Goal: Find specific page/section

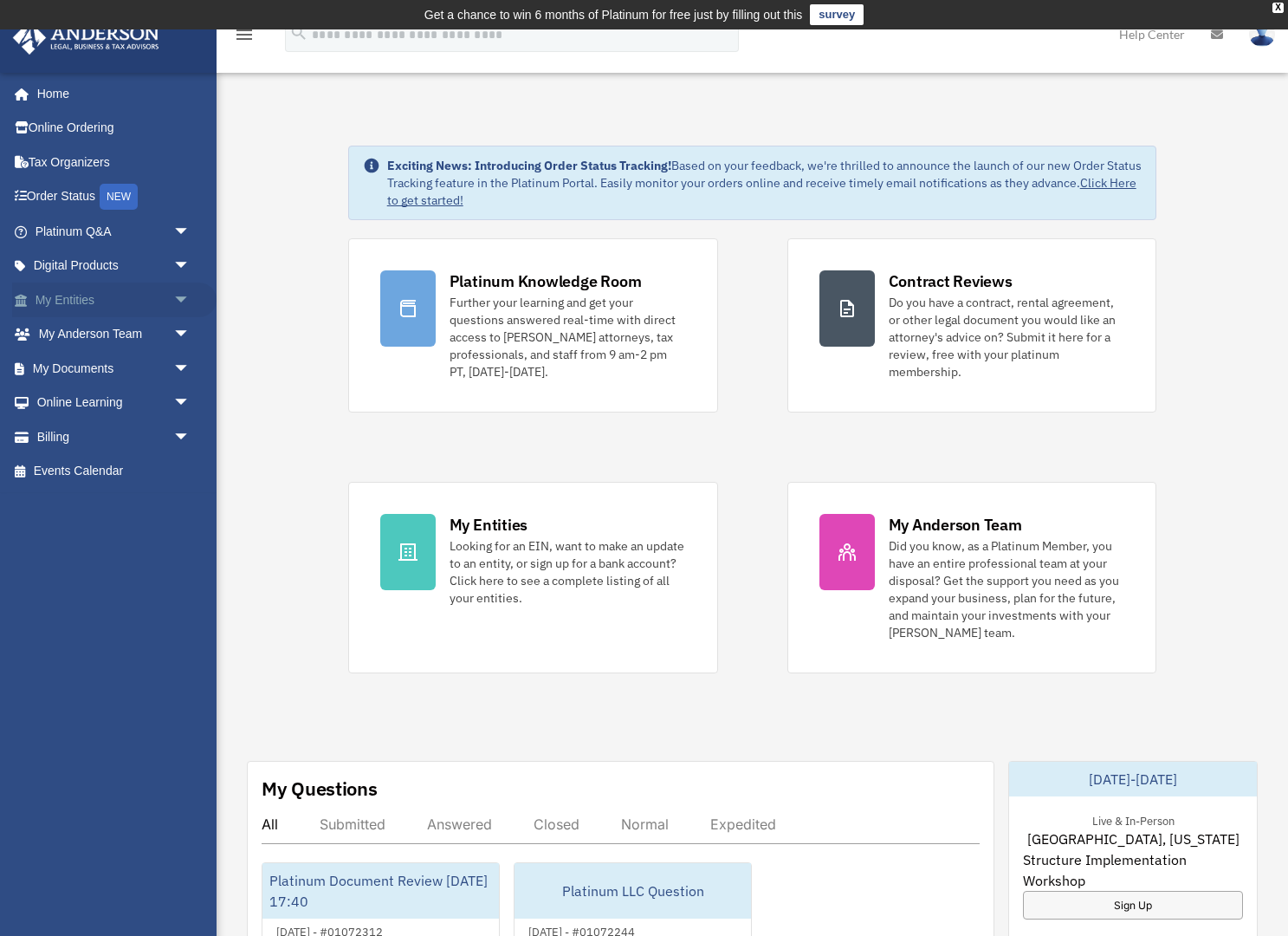
click at [181, 296] on span "arrow_drop_down" at bounding box center [190, 300] width 35 height 36
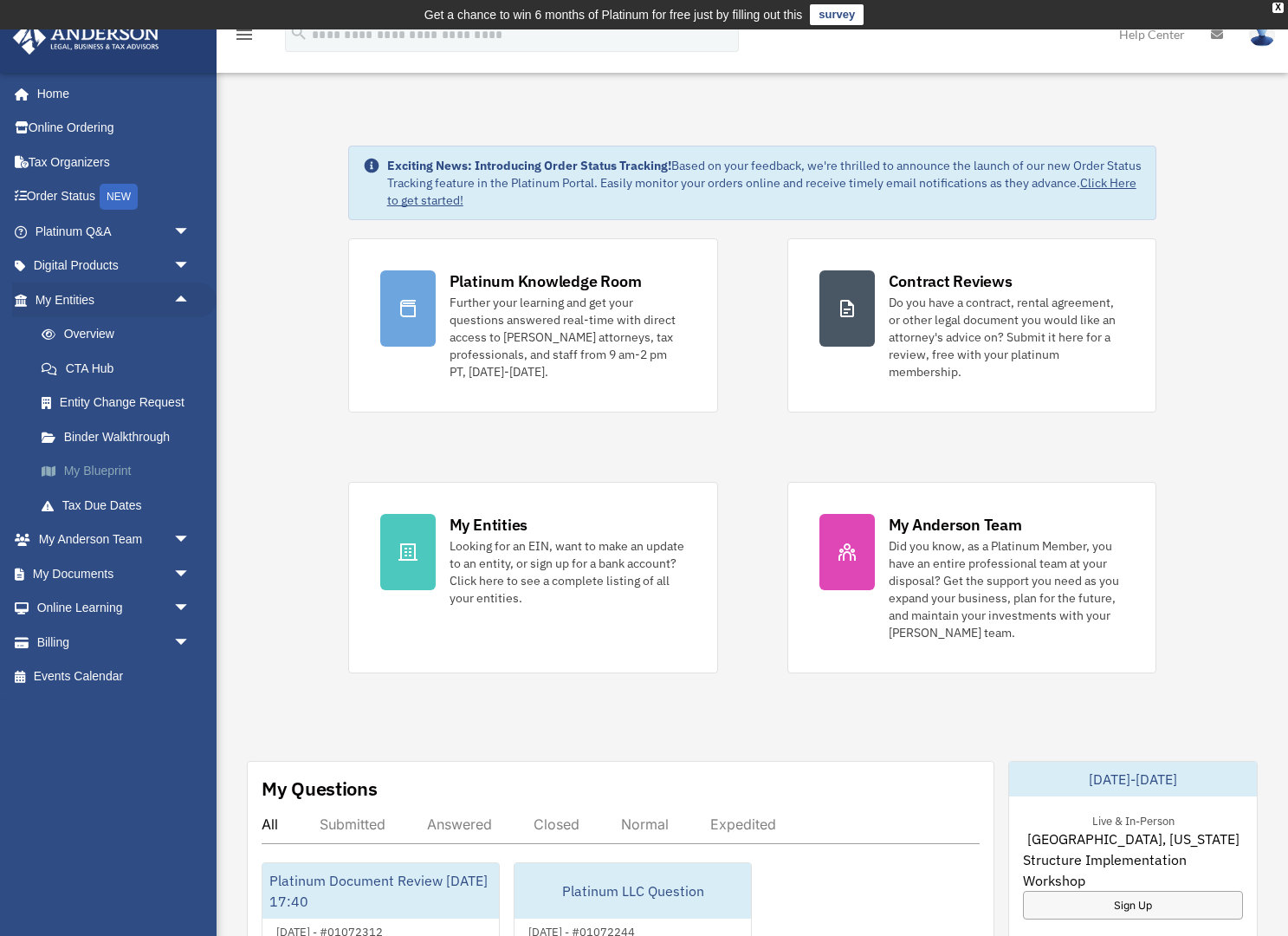
click at [142, 468] on link "My Blueprint" at bounding box center [120, 472] width 192 height 35
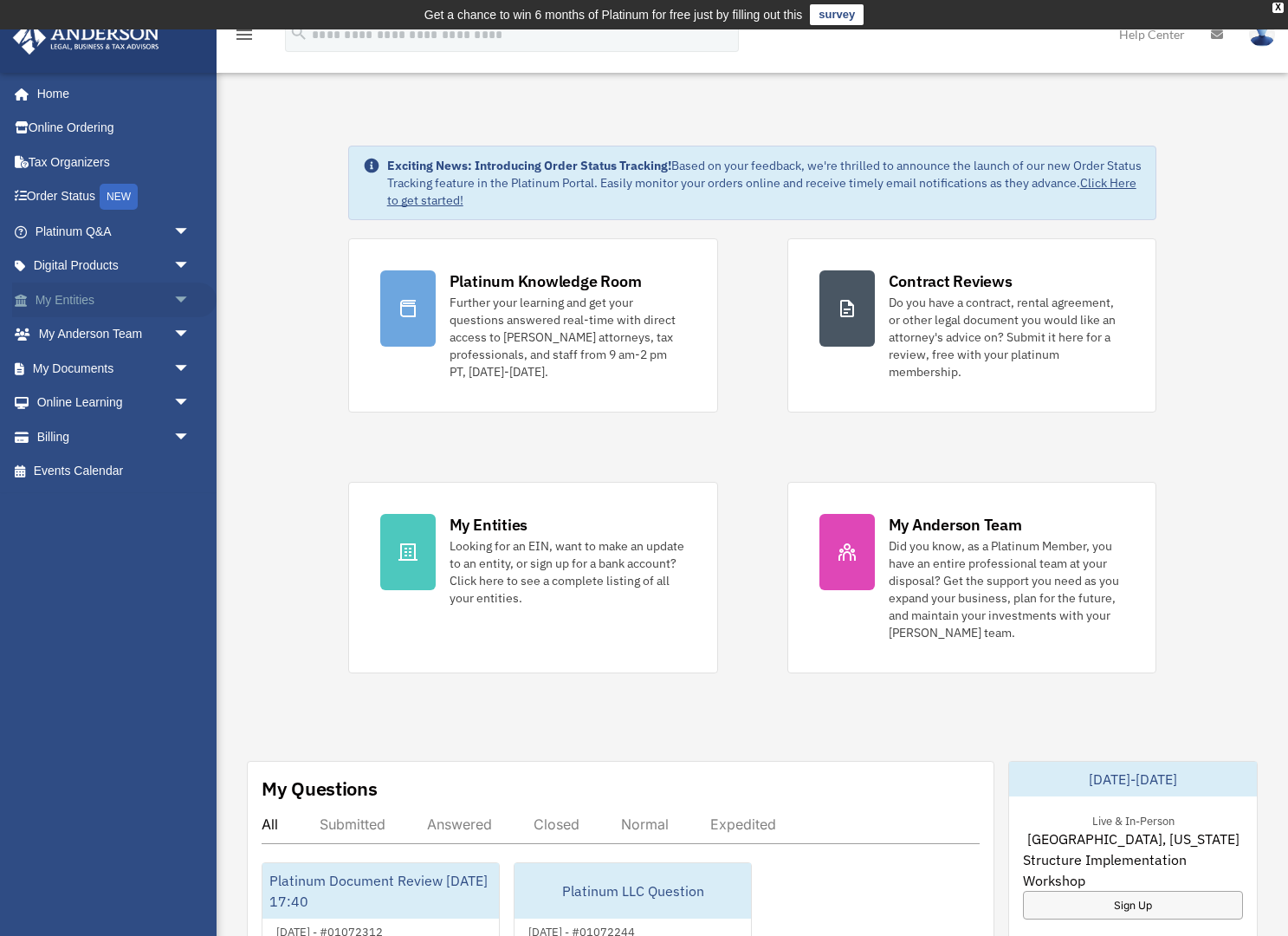
click at [181, 295] on span "arrow_drop_down" at bounding box center [190, 300] width 35 height 36
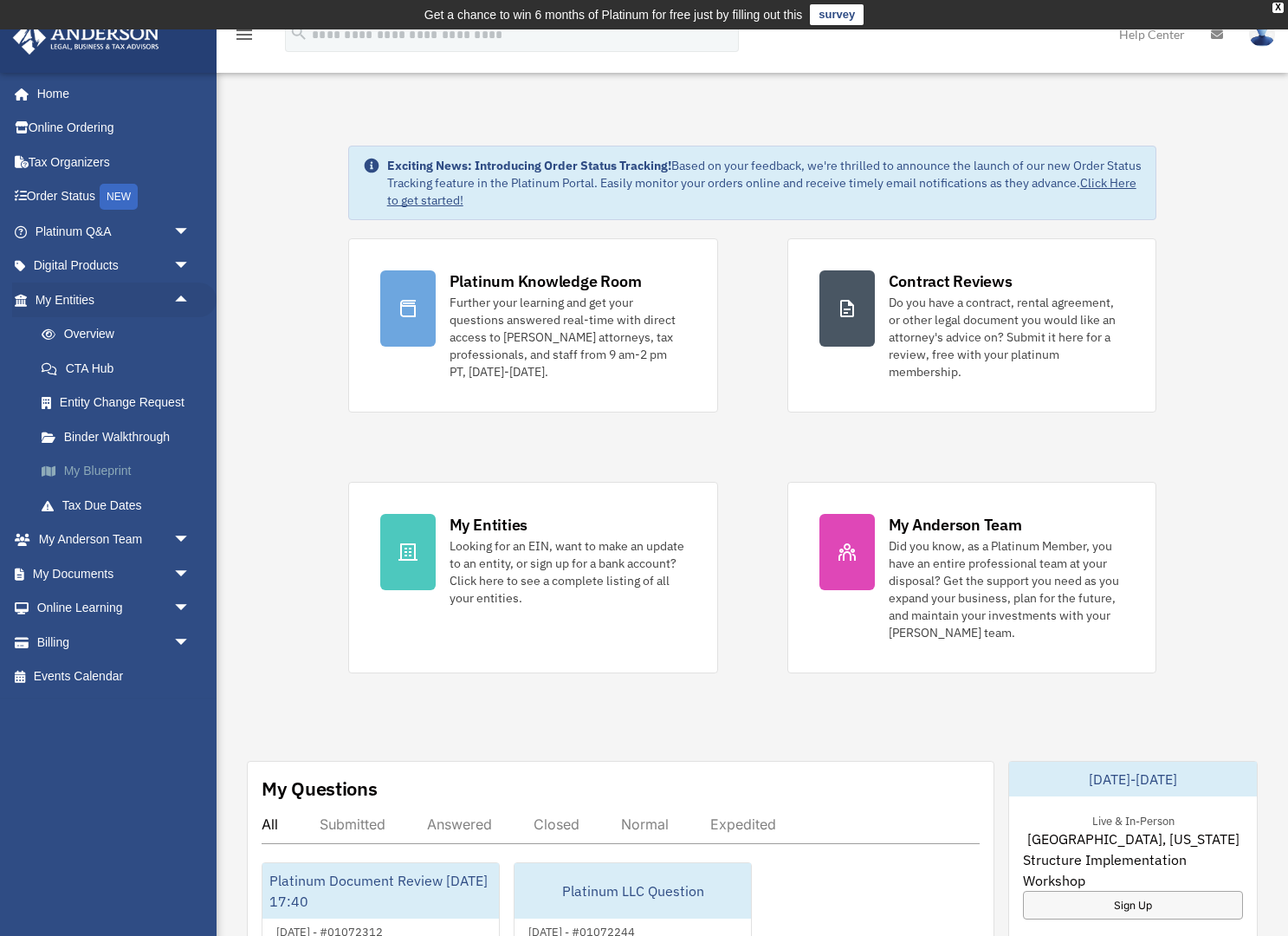
click at [136, 462] on link "My Blueprint" at bounding box center [120, 472] width 192 height 35
